Goal: Information Seeking & Learning: Learn about a topic

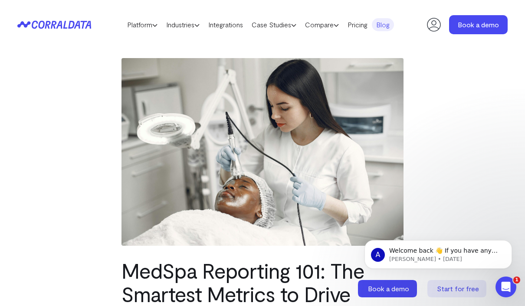
click at [389, 23] on link "Blog" at bounding box center [383, 24] width 22 height 13
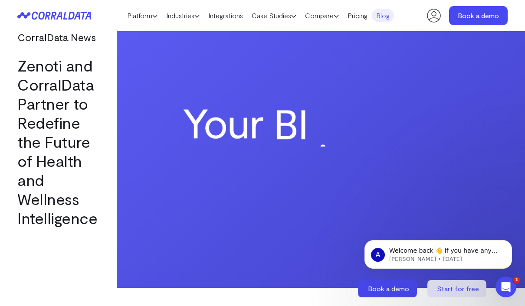
scroll to position [773, 0]
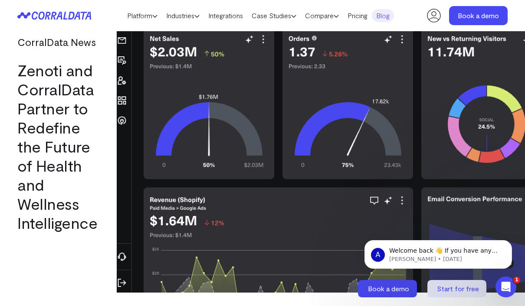
click at [48, 101] on link "Zenoti and CorralData Partner to Redefine the Future of Health and Wellness Int…" at bounding box center [57, 146] width 80 height 171
